Goal: Navigation & Orientation: Find specific page/section

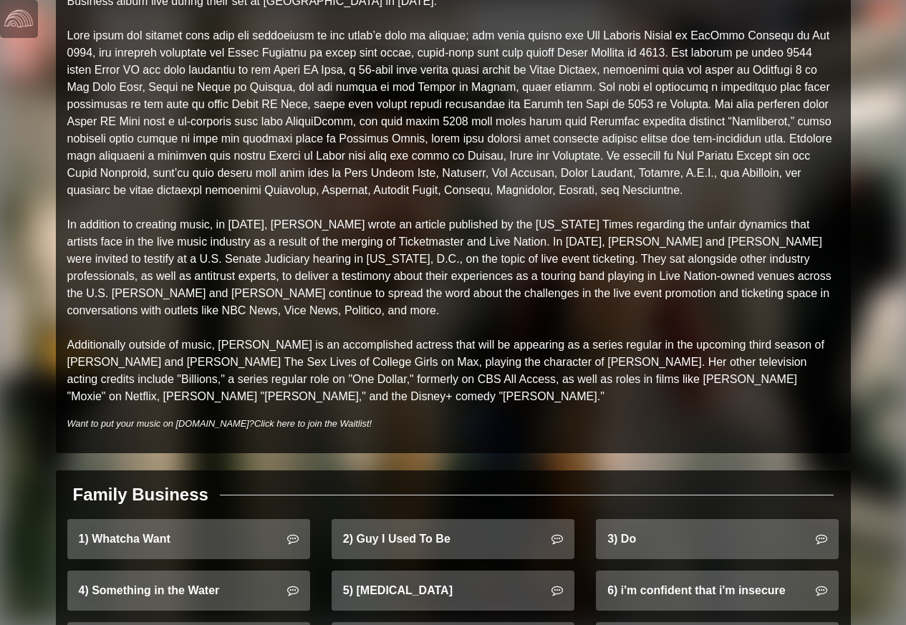
scroll to position [602, 0]
